Goal: Complete application form: Complete application form

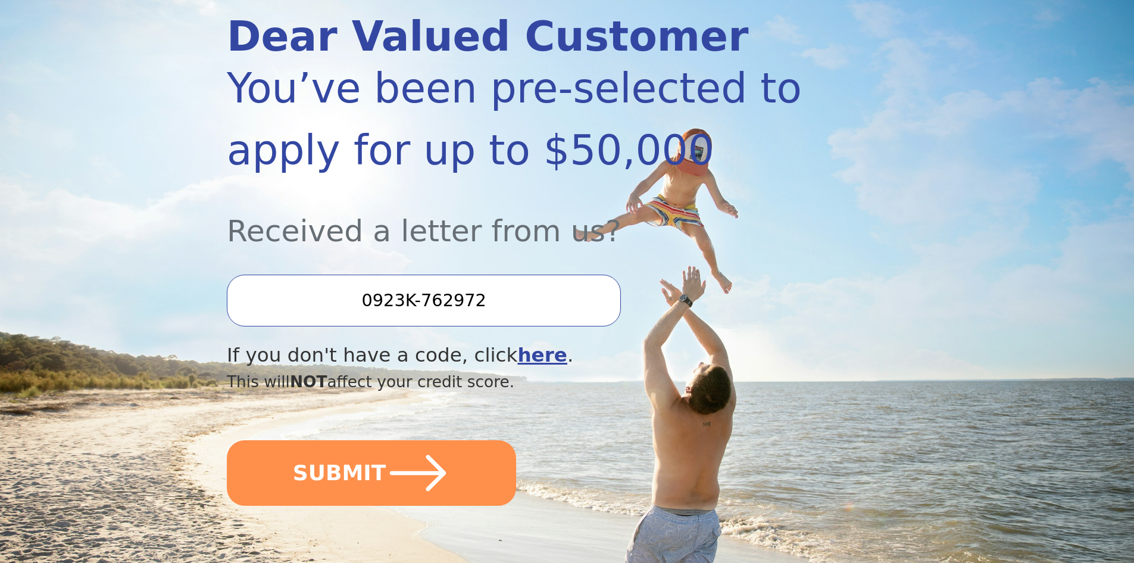
scroll to position [179, 0]
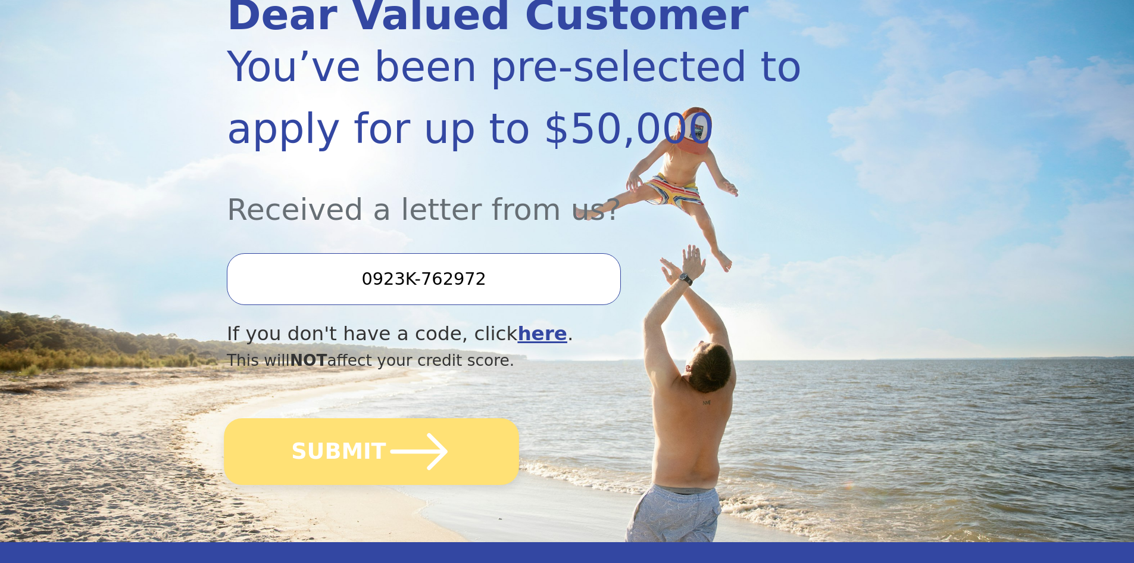
click at [425, 466] on icon "submit" at bounding box center [419, 451] width 57 height 37
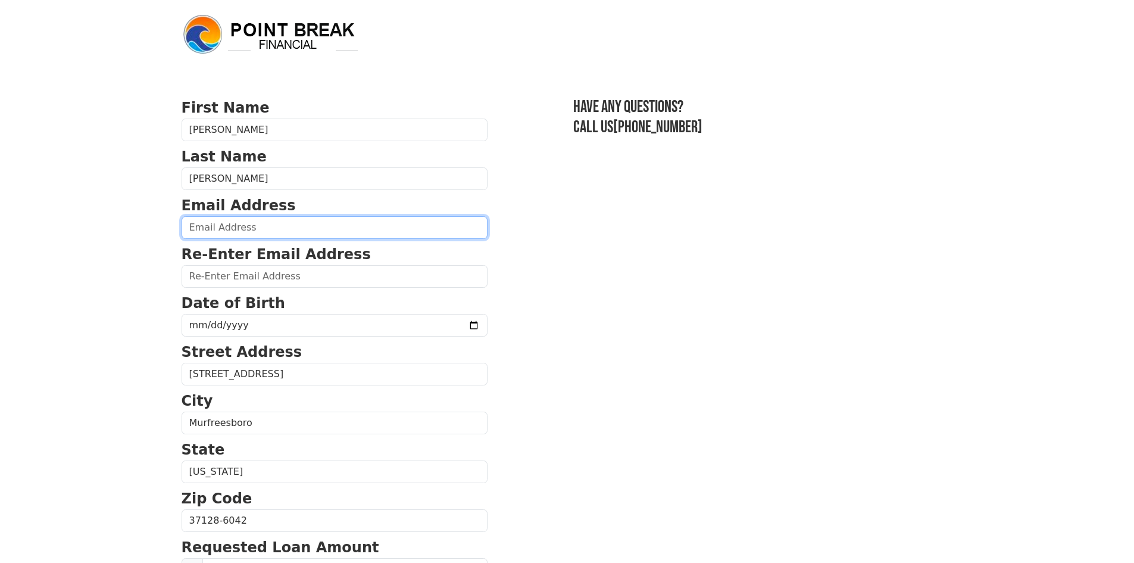
click at [378, 229] on input "email" at bounding box center [335, 227] width 306 height 23
type input "[EMAIL_ADDRESS][DOMAIN_NAME]"
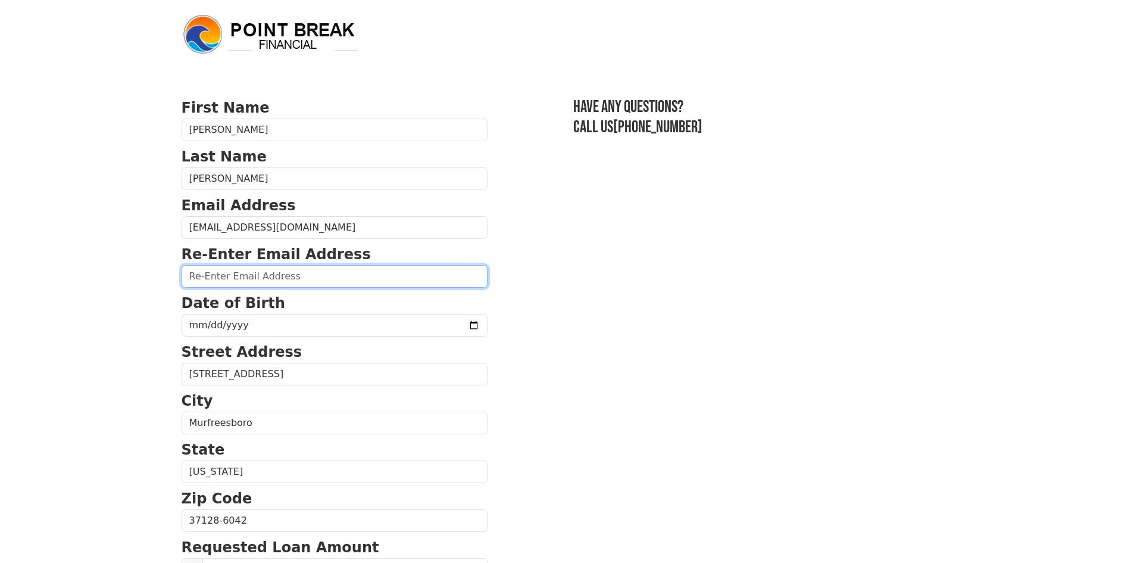
click at [299, 279] on input "email" at bounding box center [335, 276] width 306 height 23
type input "ierb2000@hotmail.com"
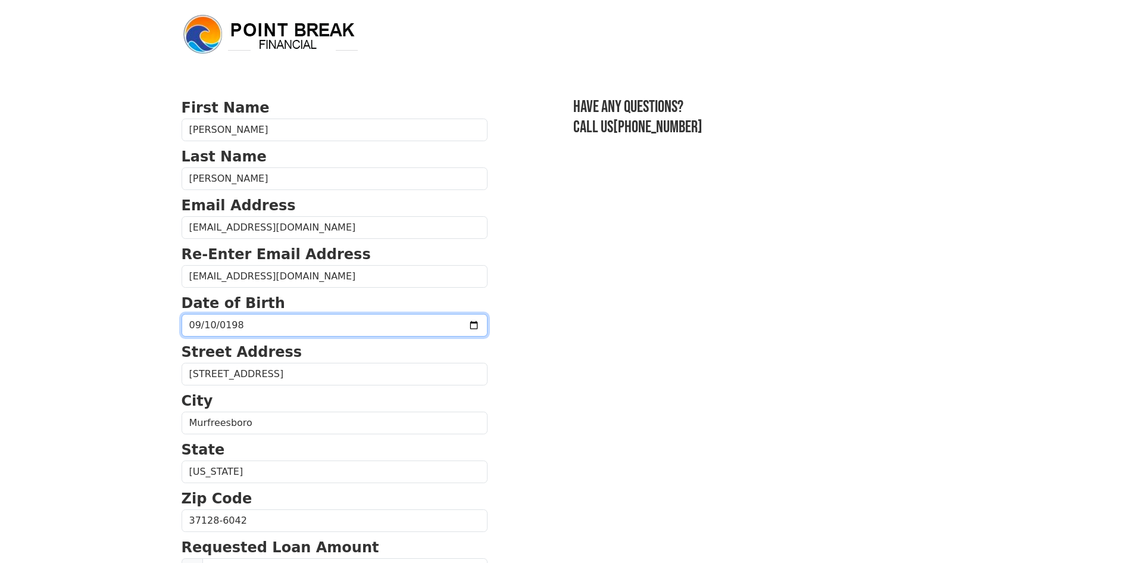
type input "1987-09-10"
click at [552, 323] on section "First Name Ivan Last Name Rodriguez Email Address ierb2000@hotmail.com Re-Enter…" at bounding box center [568, 521] width 772 height 849
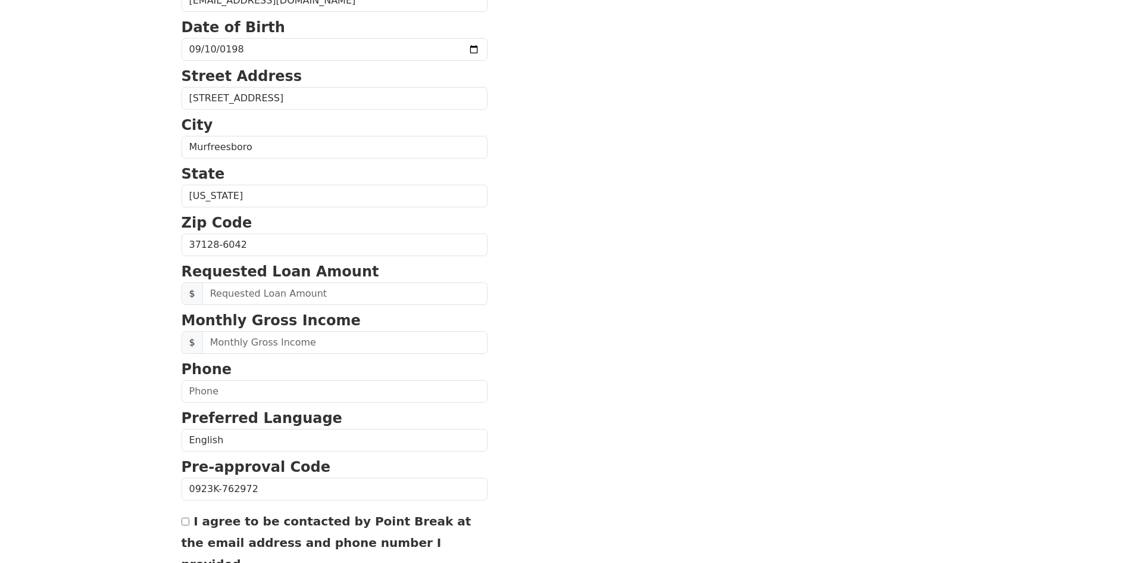
scroll to position [298, 0]
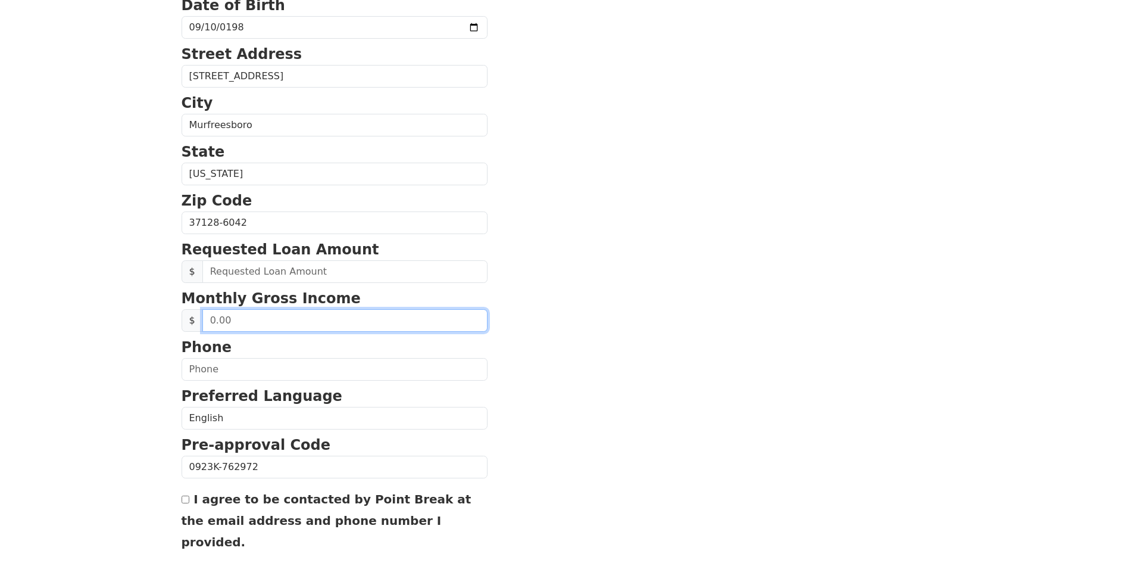
click at [340, 320] on input "text" at bounding box center [344, 320] width 285 height 23
type input "5,416.67"
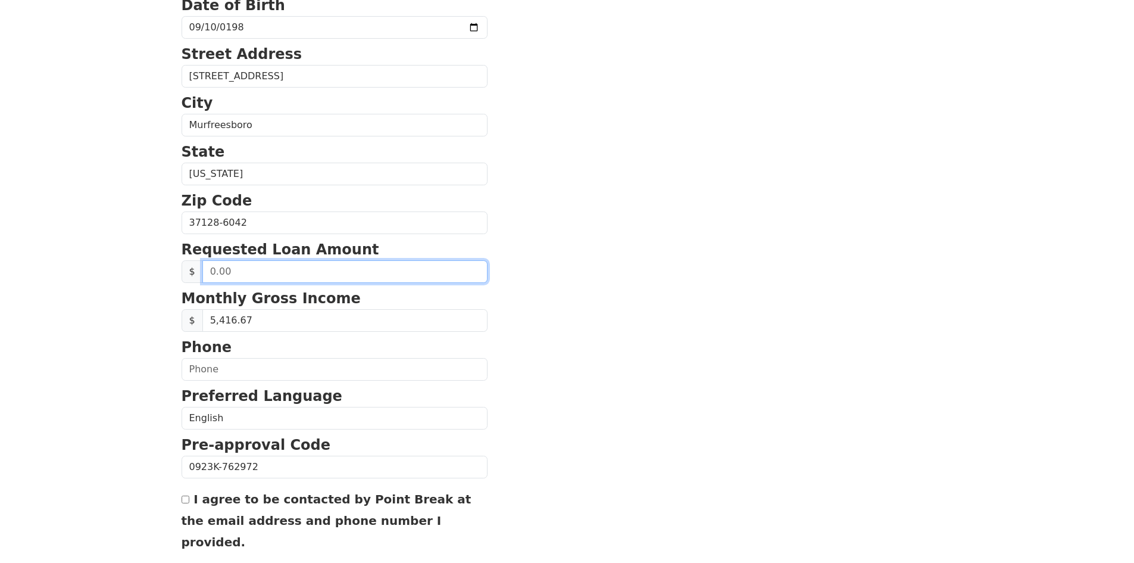
click at [347, 277] on input "text" at bounding box center [344, 271] width 285 height 23
type input "5,000.00"
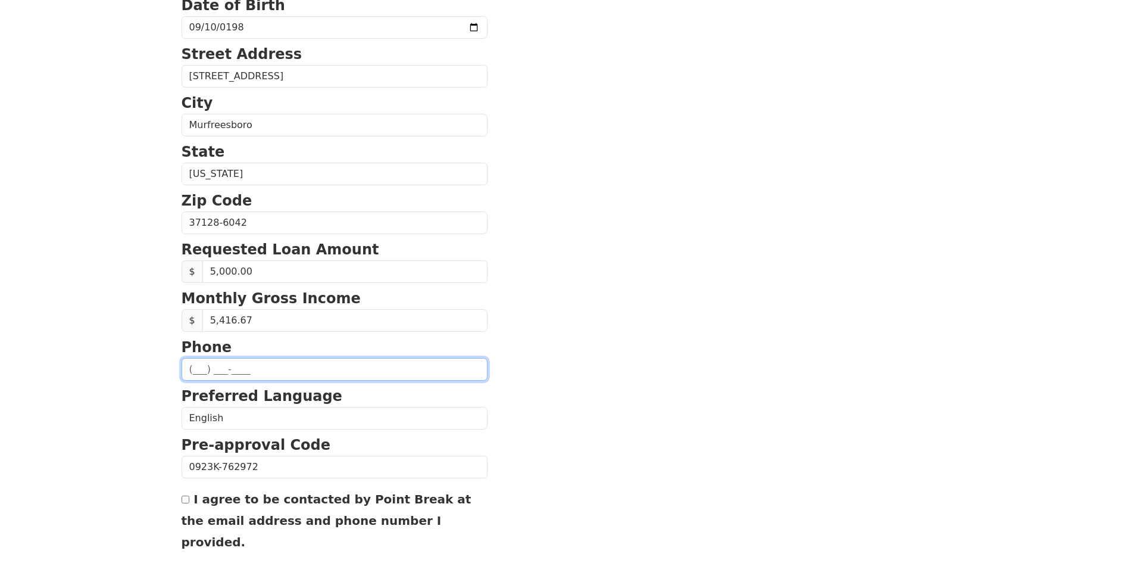
click at [378, 375] on input "text" at bounding box center [335, 369] width 306 height 23
type input "(615) 294-0974"
click at [526, 399] on section "First Name Ivan Last Name Rodriguez Email Address ierb2000@hotmail.com Re-Enter…" at bounding box center [568, 223] width 772 height 849
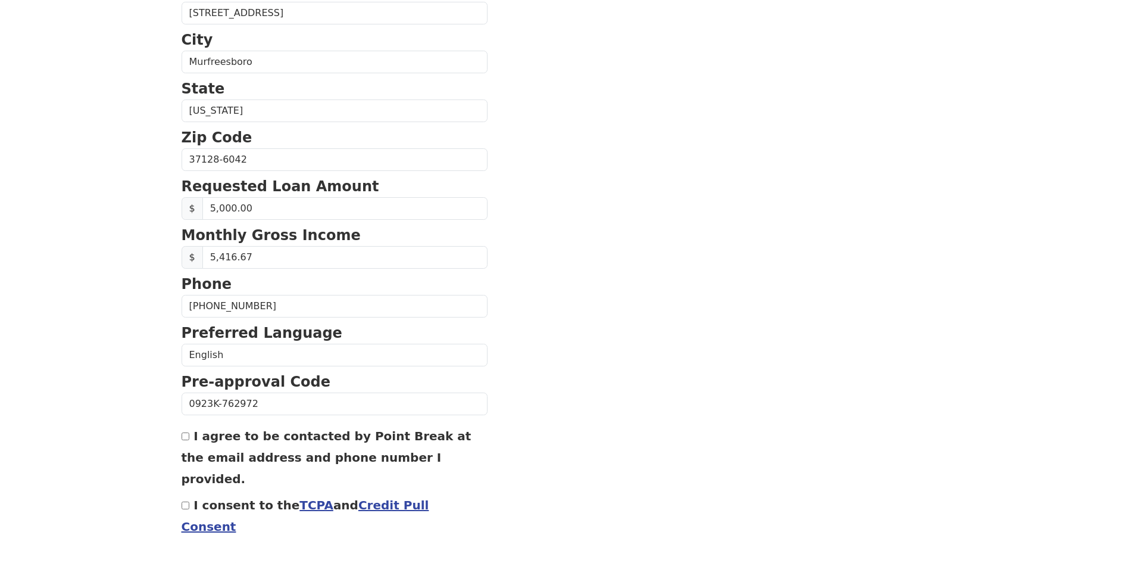
scroll to position [385, 0]
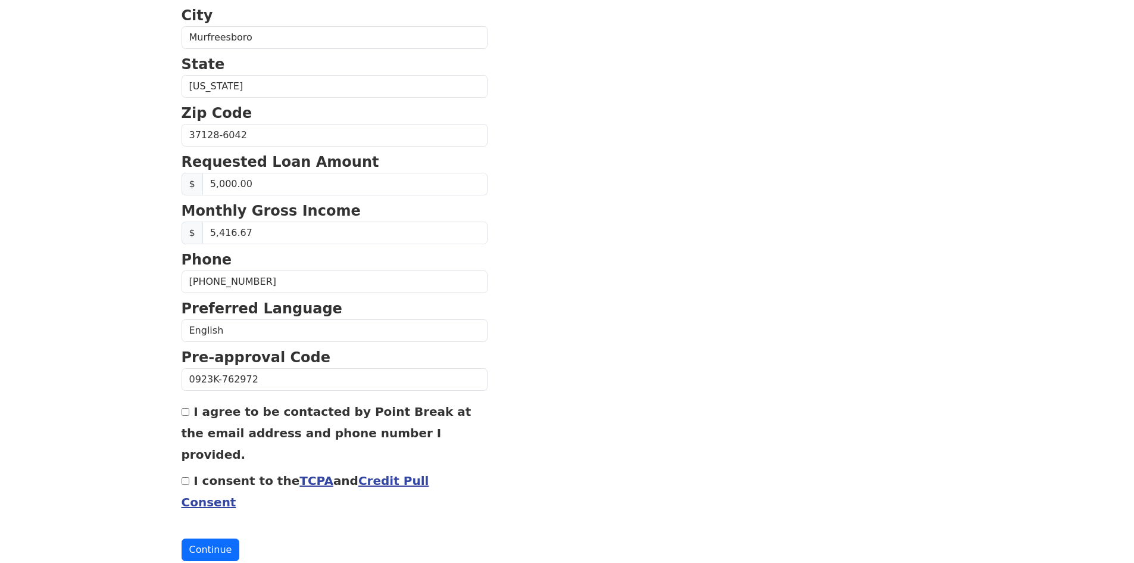
click at [184, 412] on input "I agree to be contacted by Point Break at the email address and phone number I …" at bounding box center [186, 412] width 8 height 8
checkbox input "true"
click at [185, 469] on div "I consent to the TCPA and Credit Pull Consent" at bounding box center [335, 490] width 306 height 43
click at [184, 477] on input "I consent to the TCPA and Credit Pull Consent" at bounding box center [186, 481] width 8 height 8
checkbox input "true"
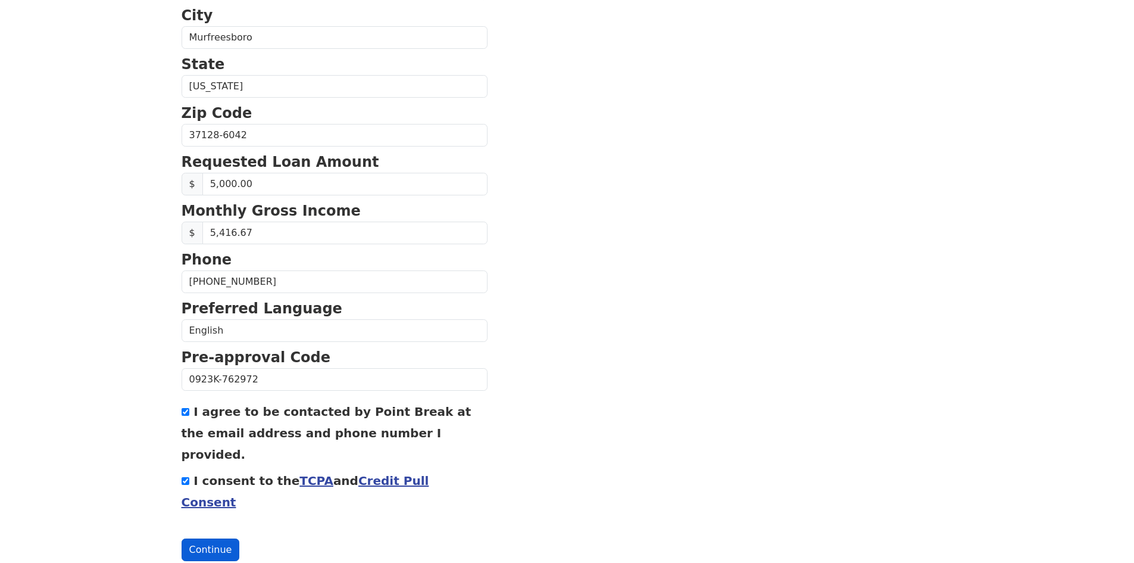
click at [211, 538] on button "Continue" at bounding box center [211, 549] width 58 height 23
